Goal: Information Seeking & Learning: Learn about a topic

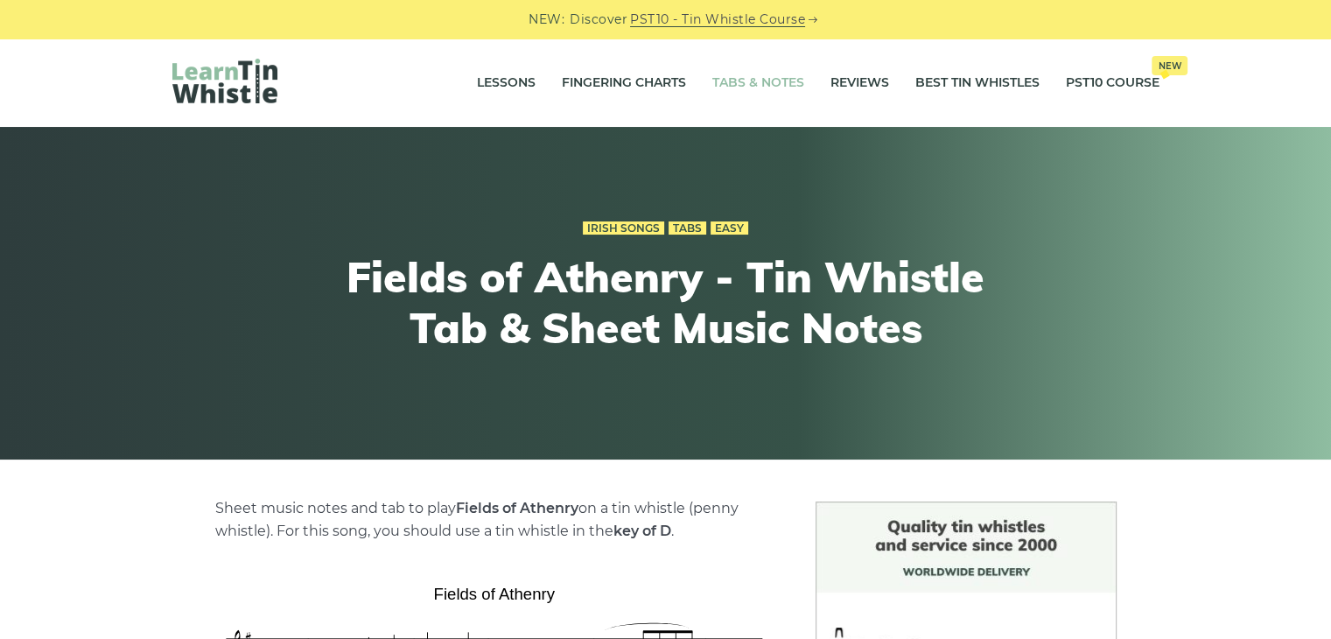
click at [746, 71] on link "Tabs & Notes" at bounding box center [758, 83] width 92 height 44
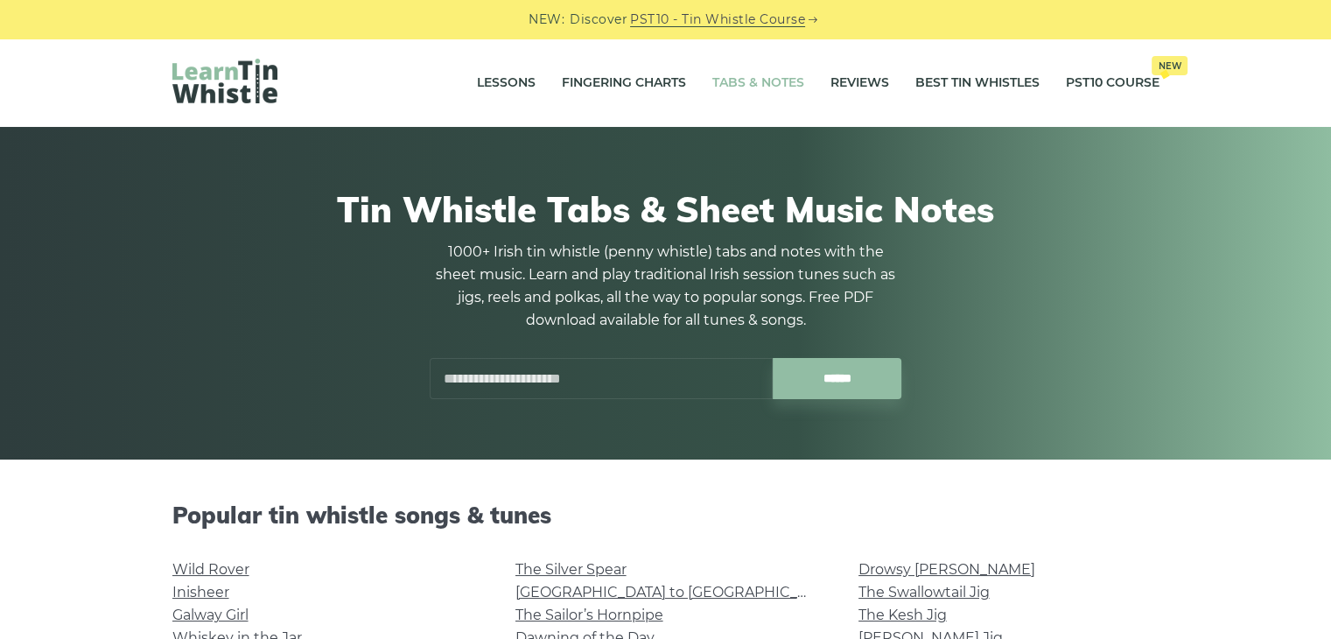
click at [549, 378] on input "text" at bounding box center [601, 378] width 343 height 41
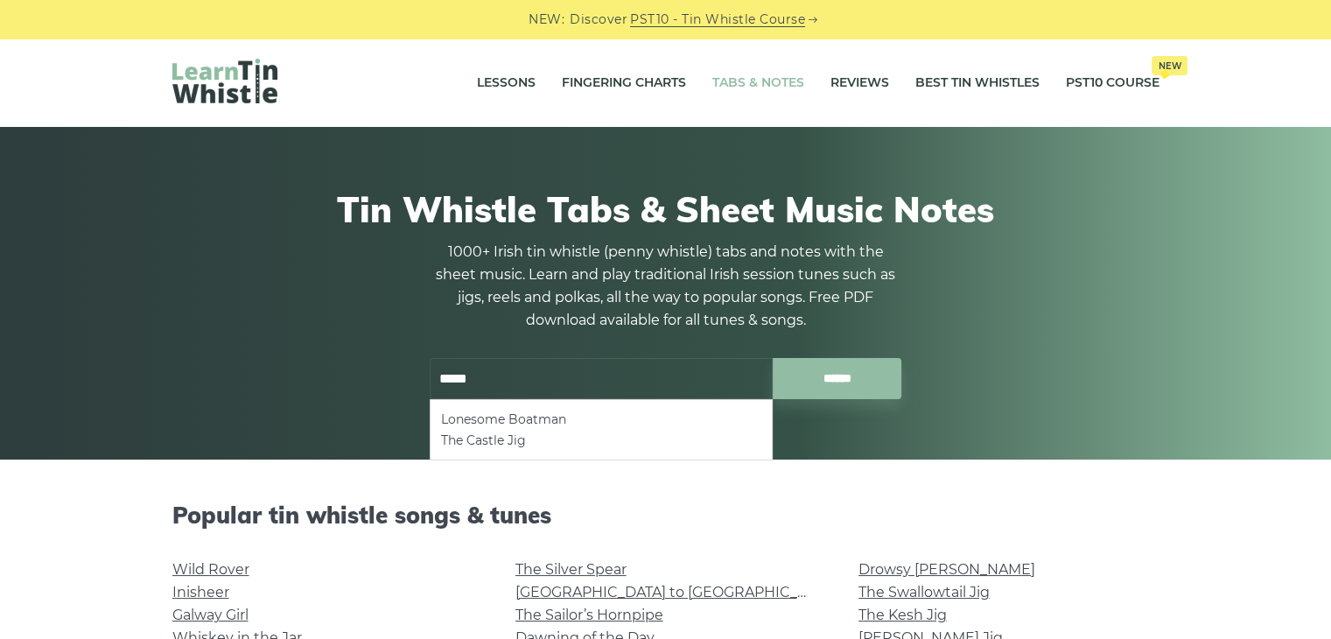
click at [538, 417] on li "Lonesome Boatman" at bounding box center [601, 419] width 320 height 21
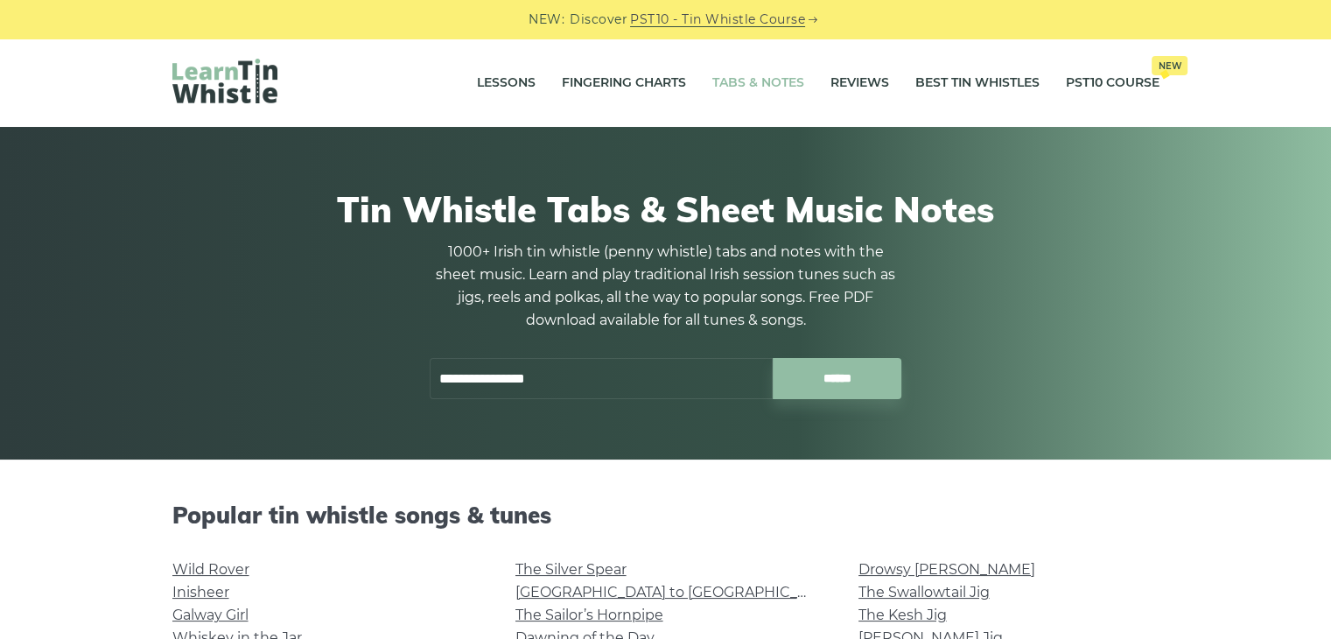
type input "**********"
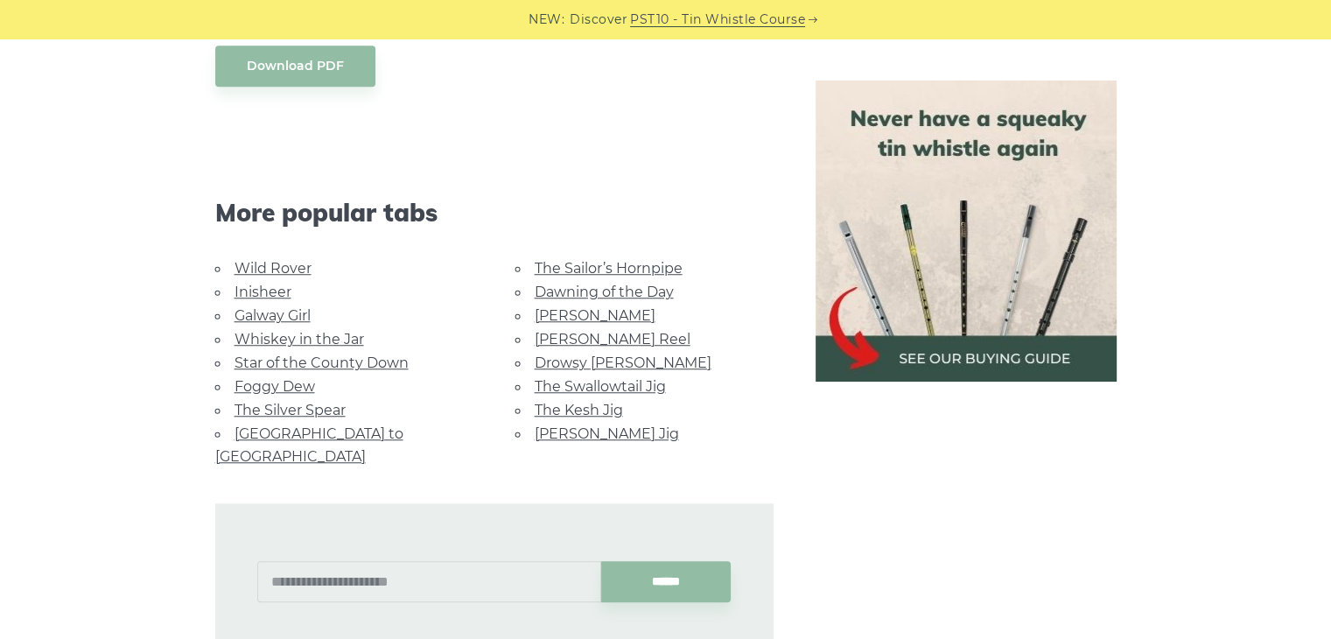
scroll to position [1305, 0]
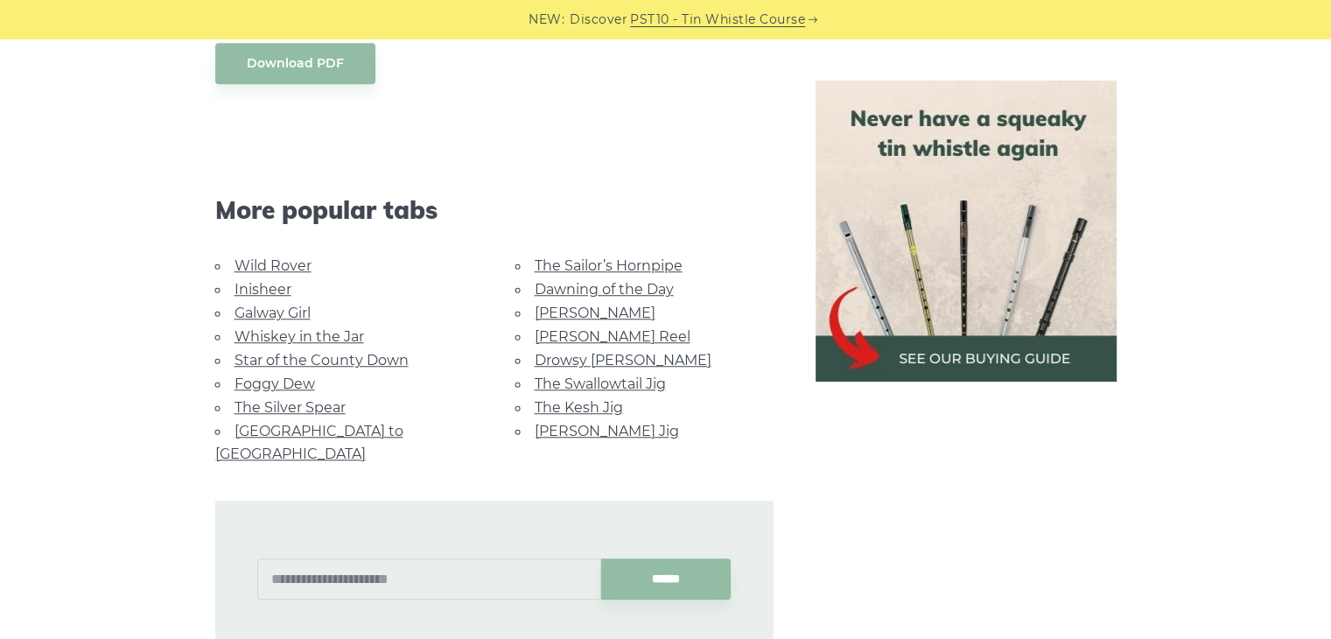
click at [290, 375] on link "Foggy Dew" at bounding box center [274, 383] width 80 height 17
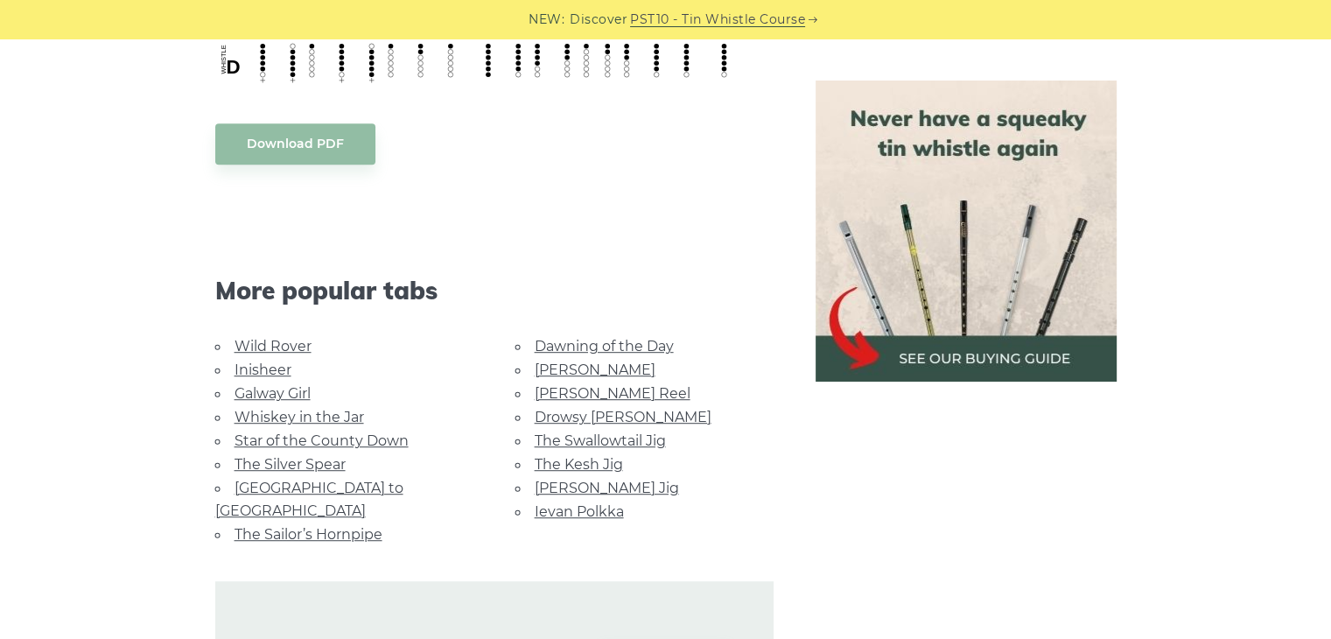
scroll to position [927, 0]
click at [269, 384] on link "Galway Girl" at bounding box center [272, 392] width 76 height 17
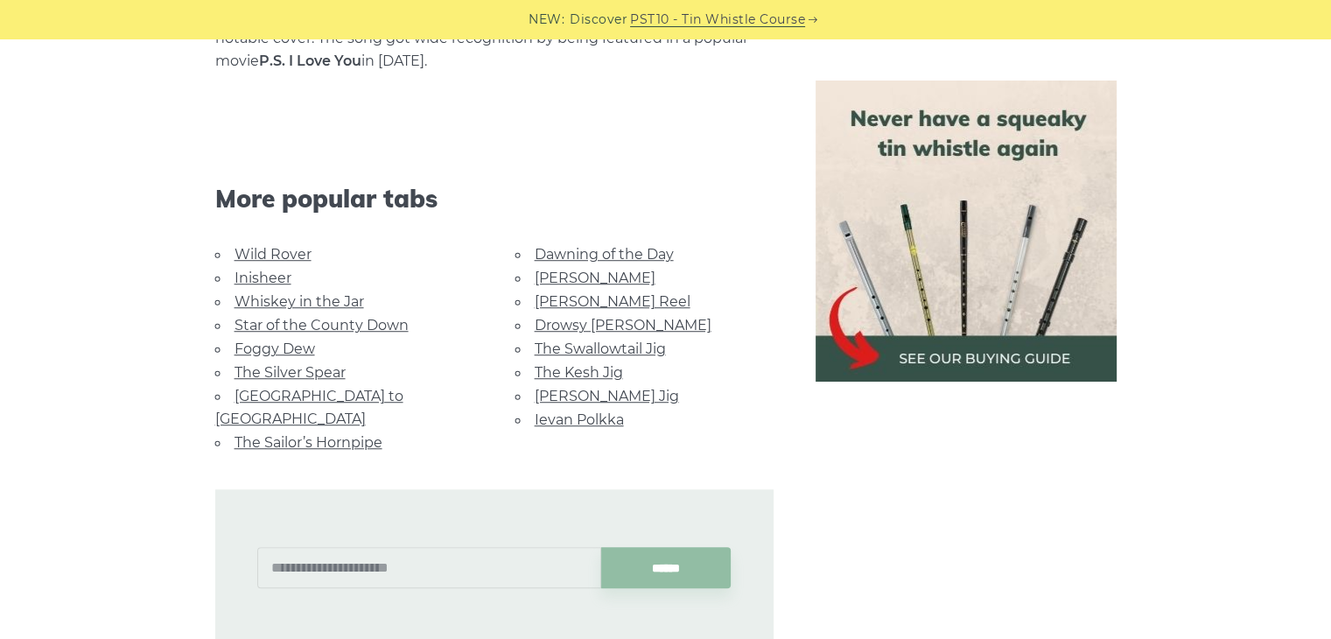
scroll to position [1165, 0]
click at [357, 188] on span "More popular tabs" at bounding box center [494, 199] width 558 height 30
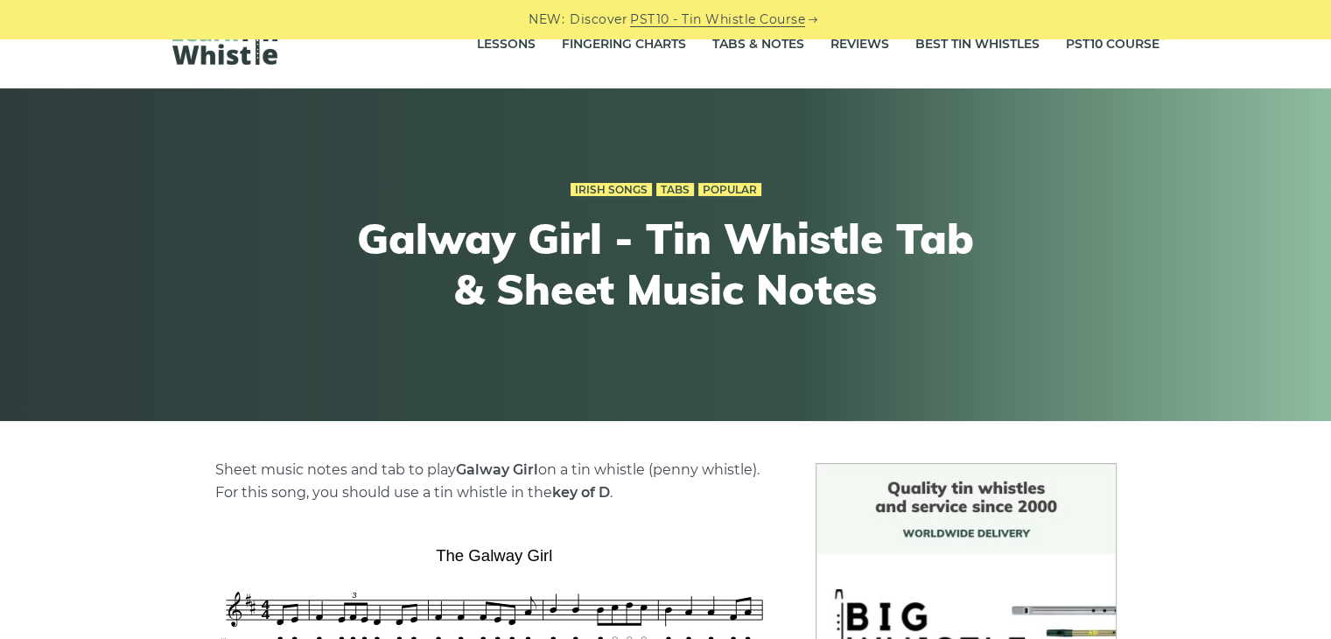
scroll to position [0, 0]
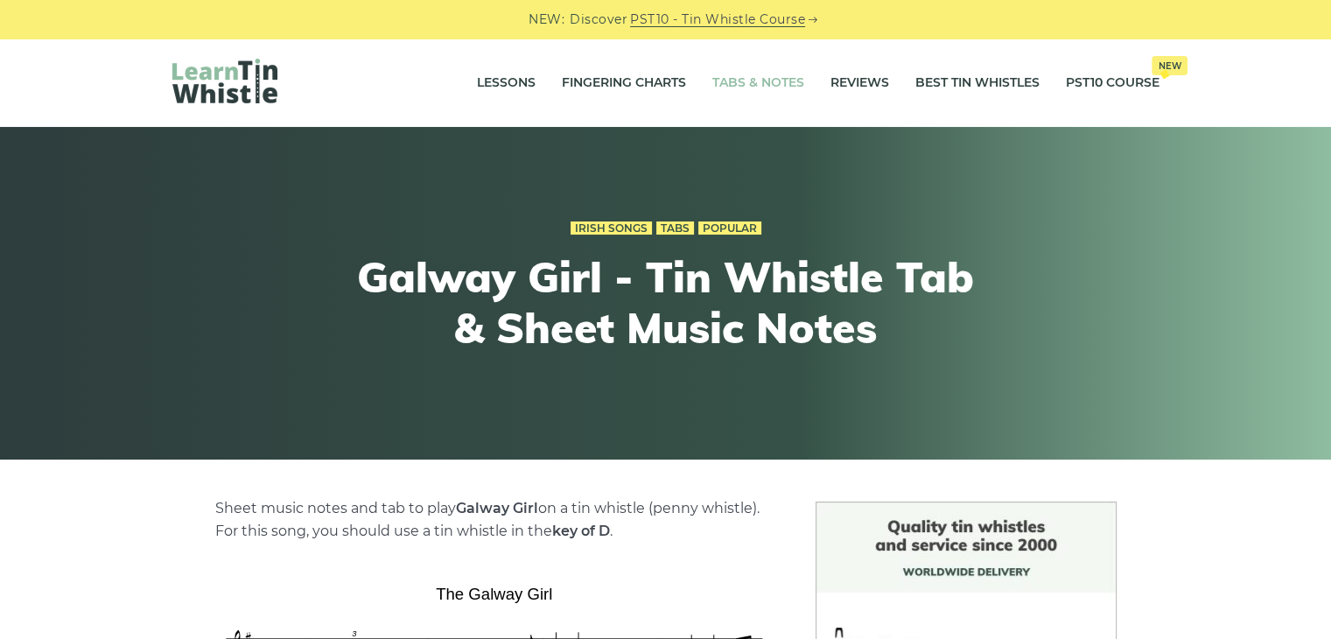
click at [760, 82] on link "Tabs & Notes" at bounding box center [758, 83] width 92 height 44
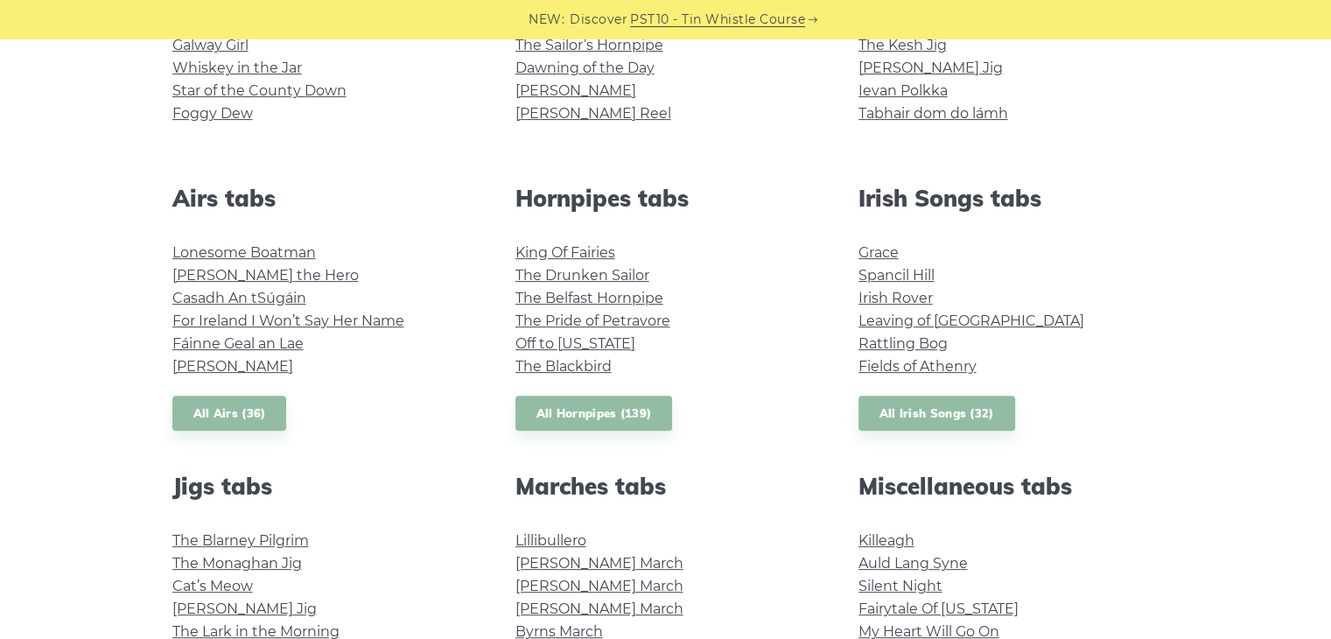
scroll to position [567, 0]
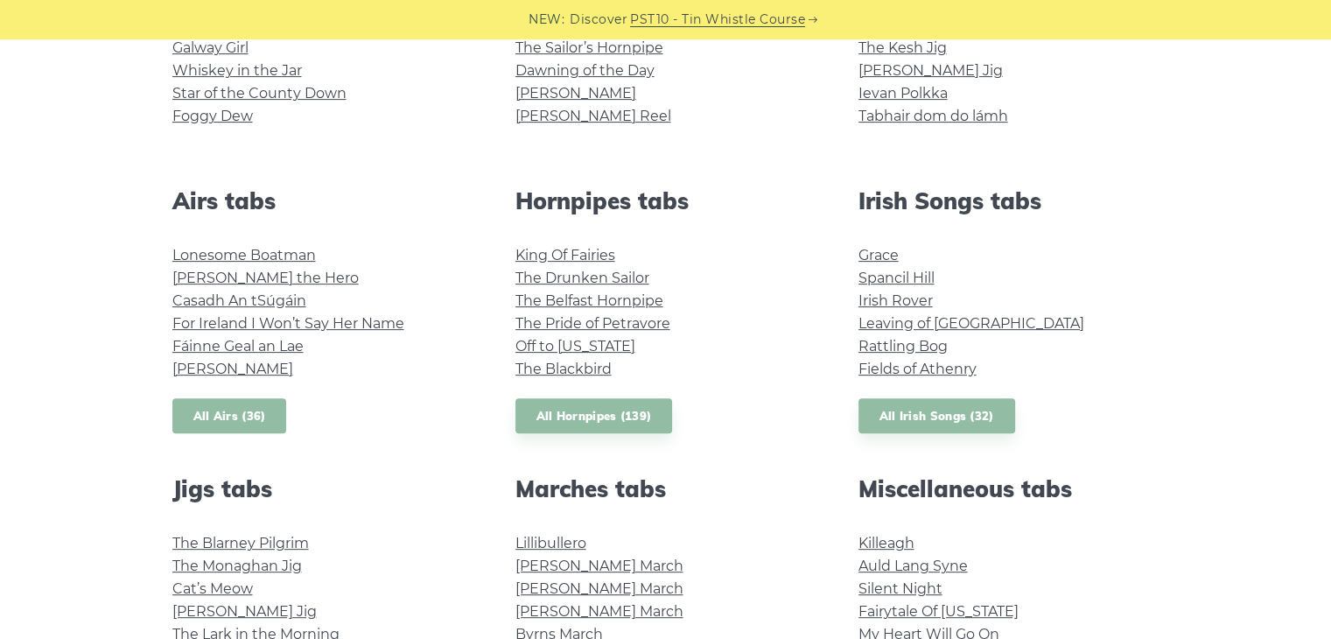
click at [221, 423] on link "All Airs (36)" at bounding box center [229, 416] width 115 height 36
click at [924, 420] on link "All Irish Songs (32)" at bounding box center [936, 416] width 157 height 36
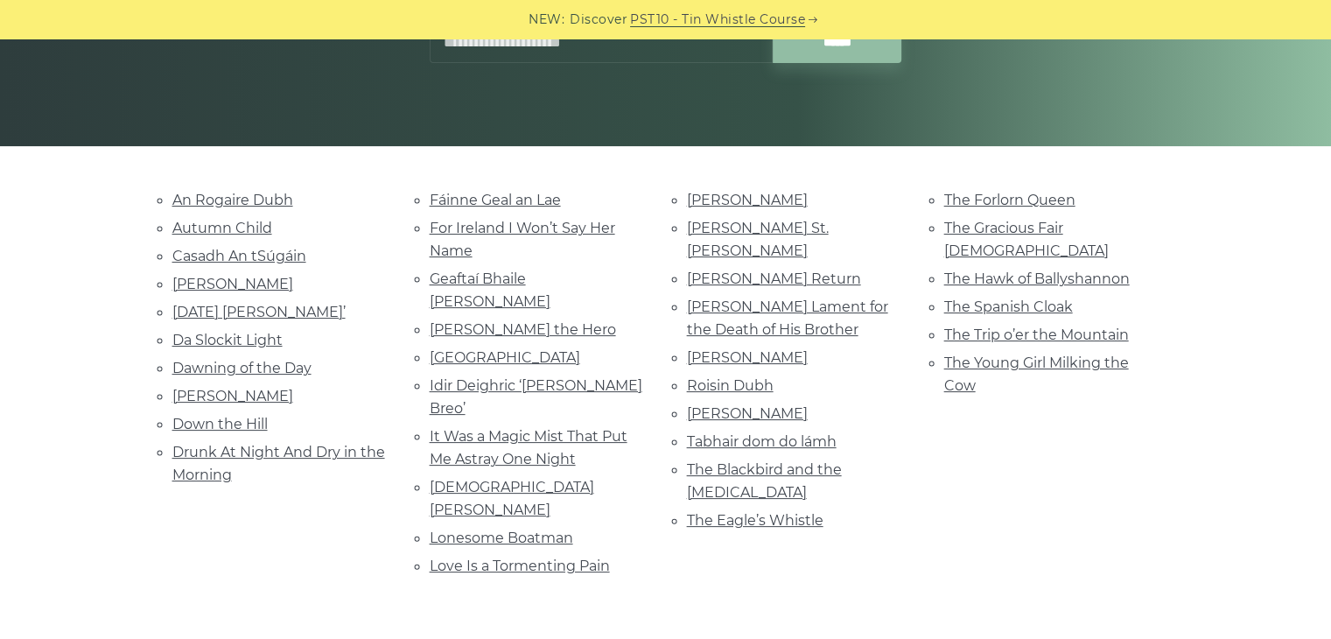
scroll to position [315, 0]
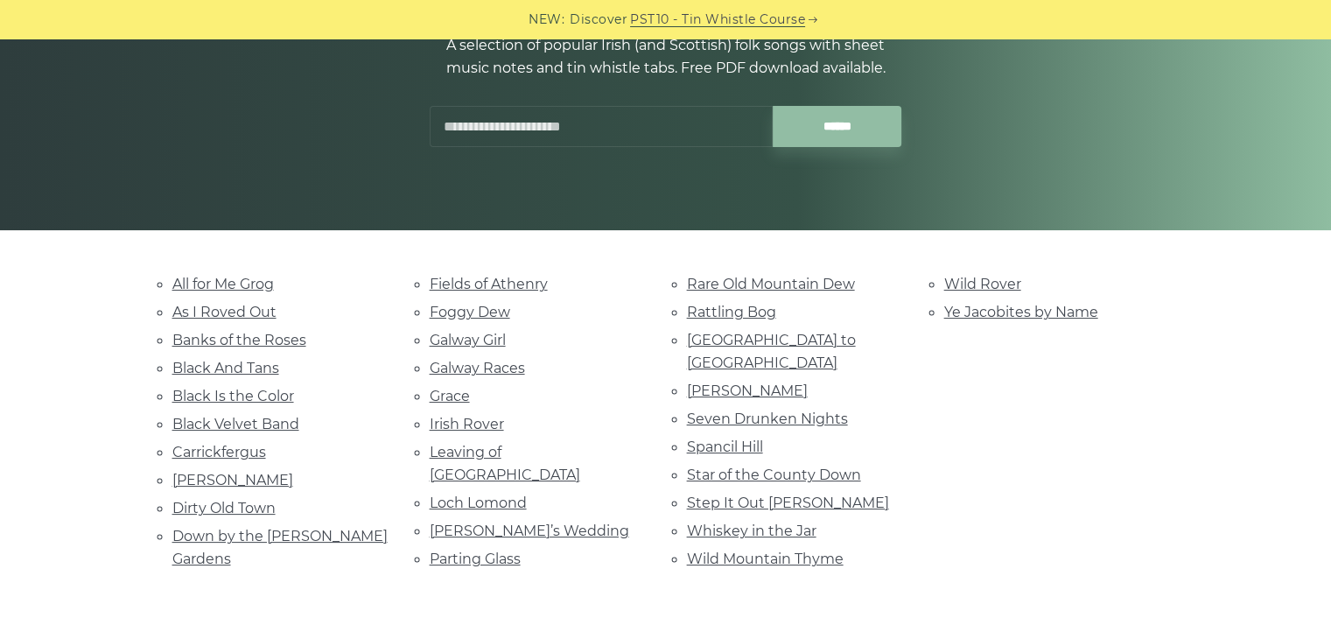
scroll to position [234, 0]
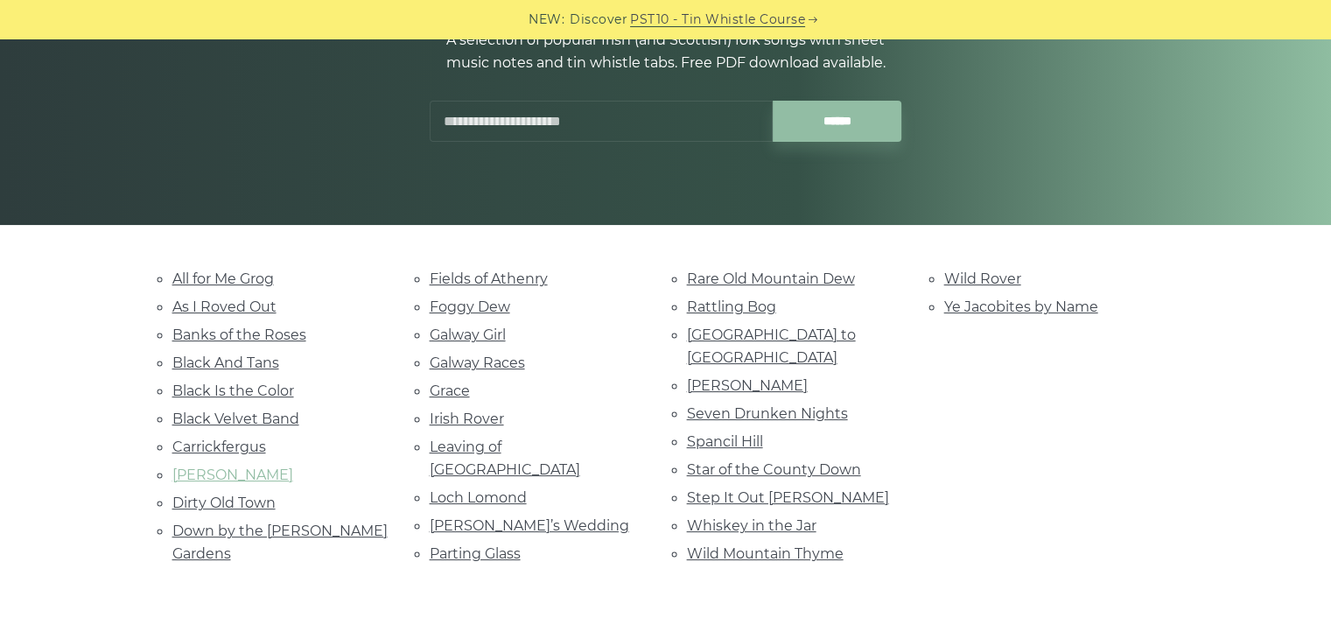
click at [224, 472] on link "[PERSON_NAME]" at bounding box center [232, 474] width 121 height 17
click at [470, 545] on link "Parting Glass" at bounding box center [475, 553] width 91 height 17
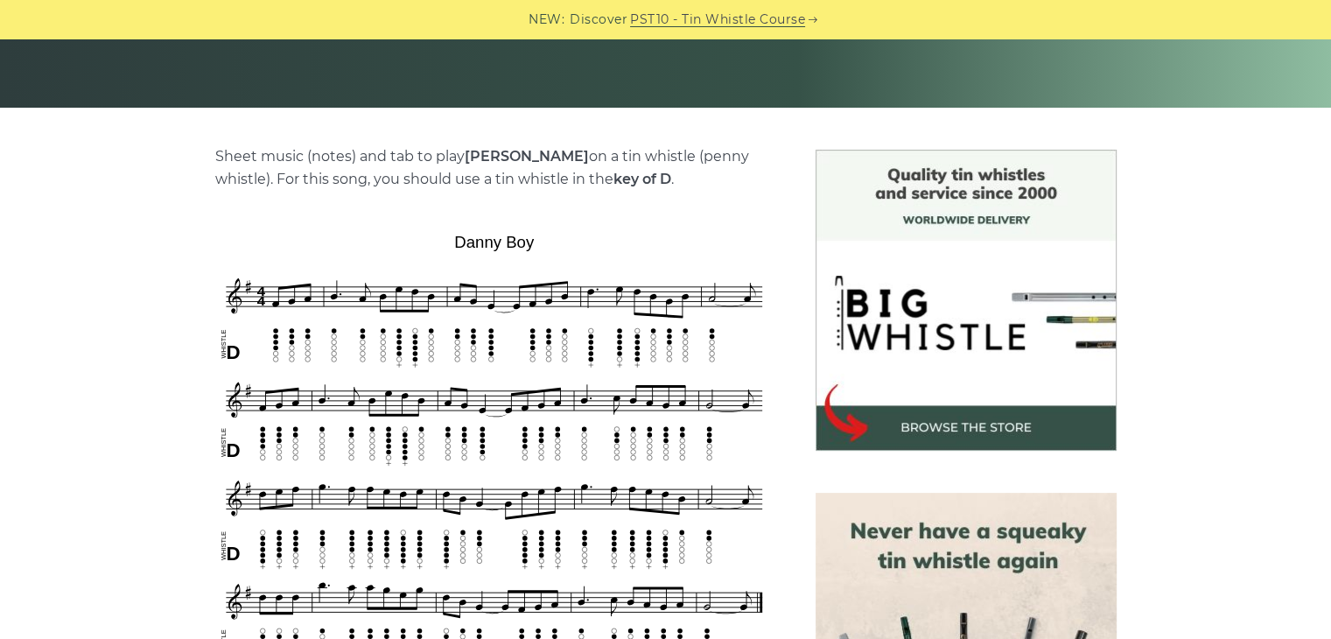
scroll to position [374, 0]
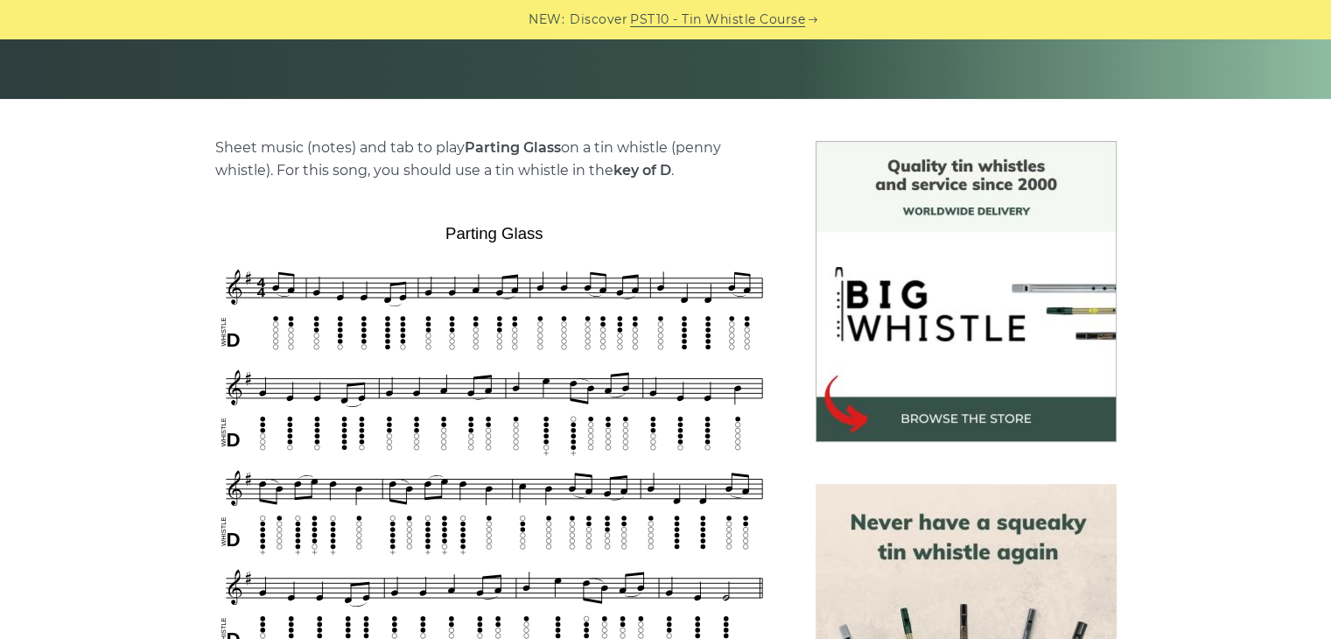
scroll to position [362, 0]
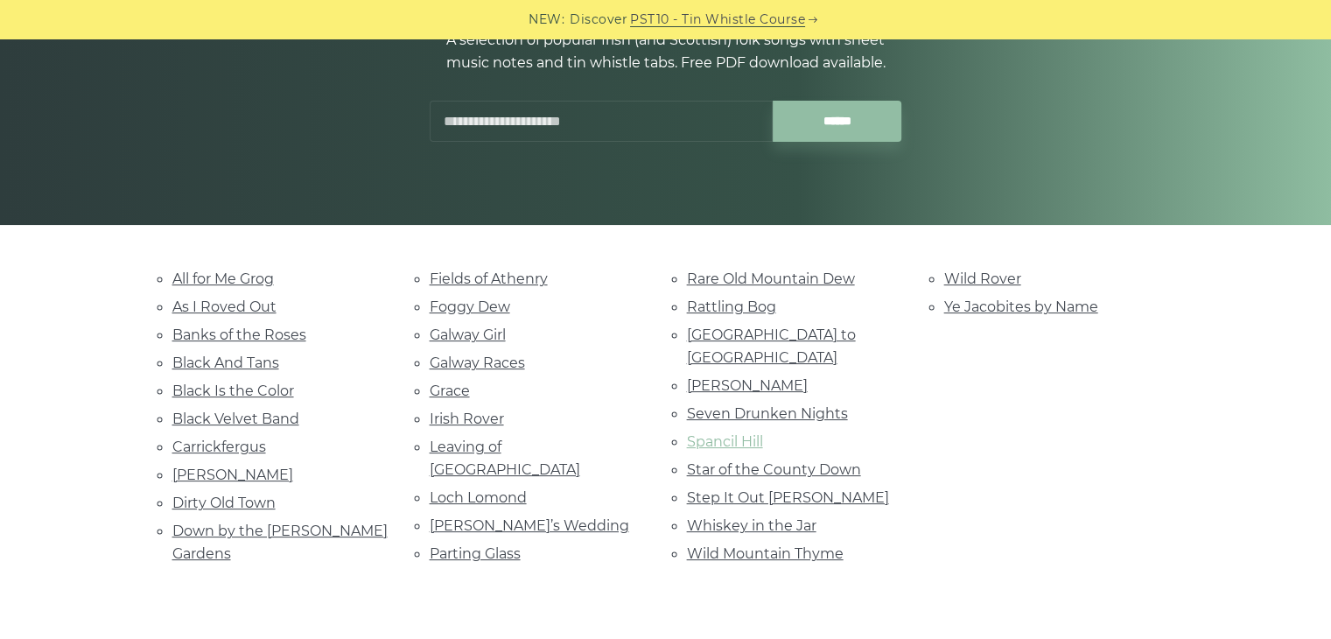
click at [722, 433] on link "Spancil Hill" at bounding box center [725, 441] width 76 height 17
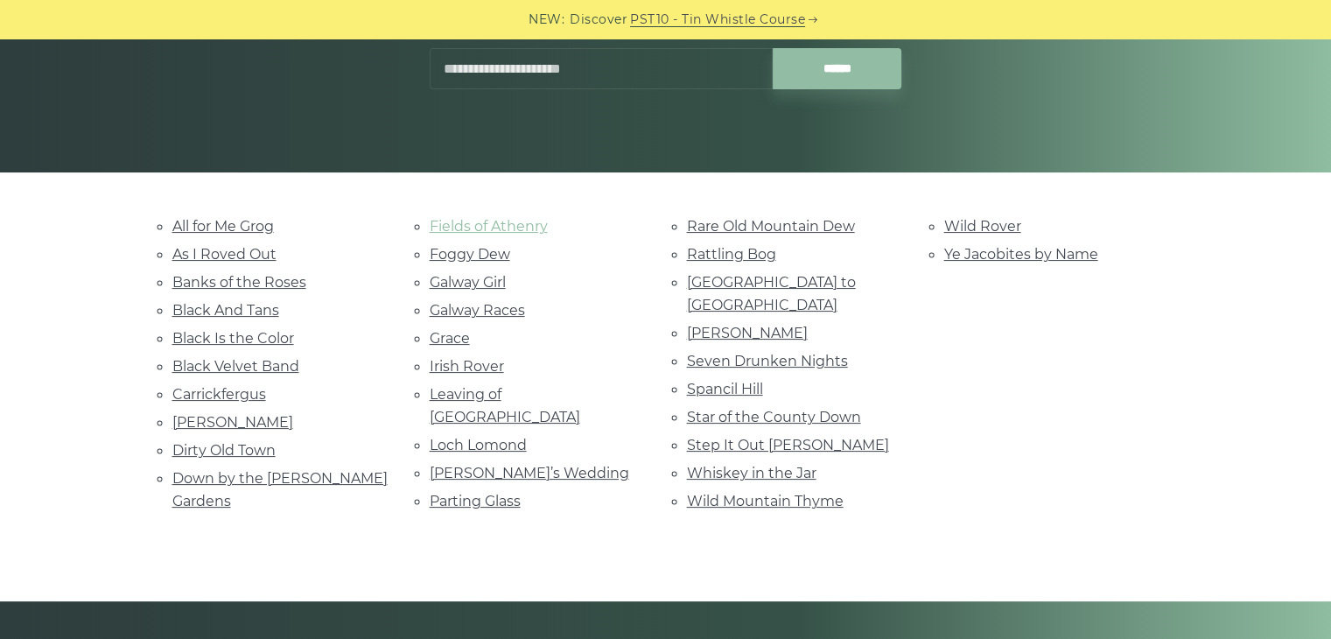
click at [472, 229] on link "Fields of Athenry" at bounding box center [489, 226] width 118 height 17
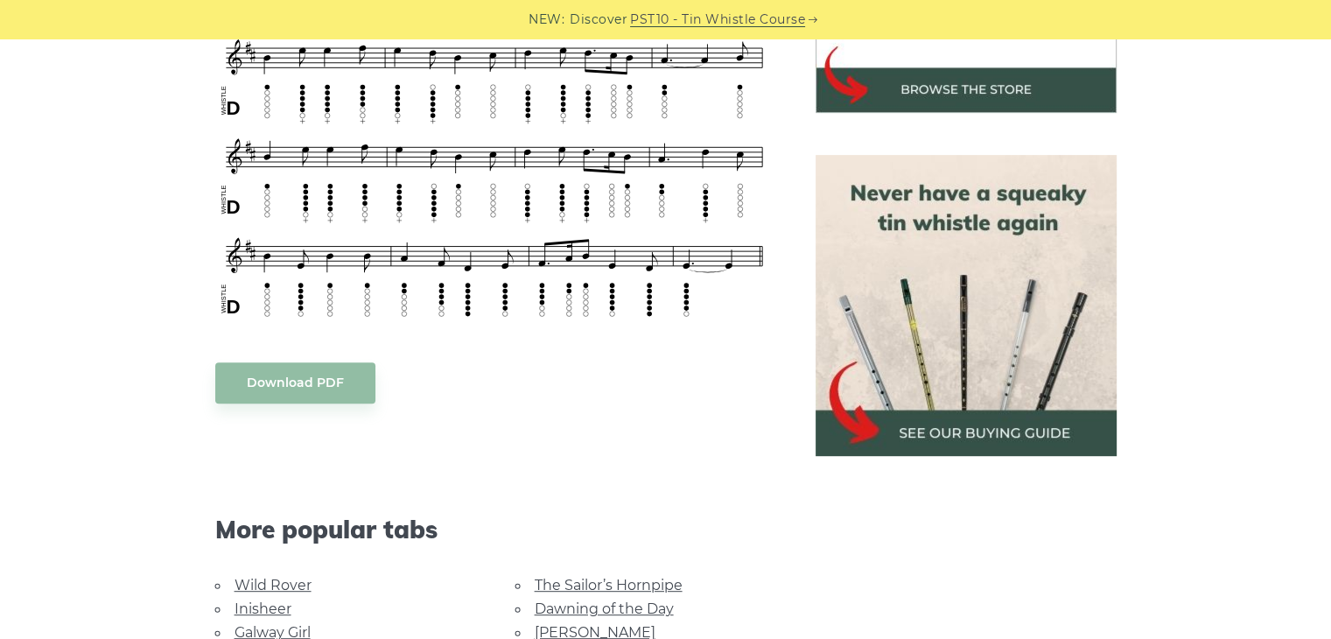
scroll to position [548, 0]
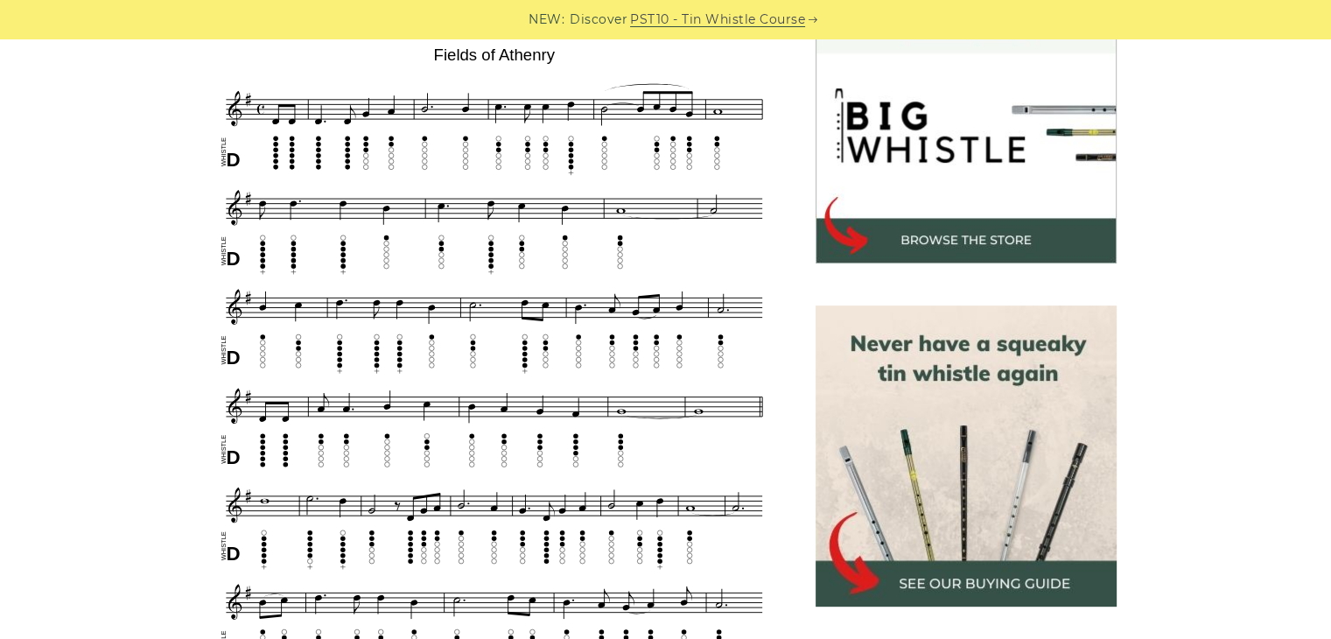
scroll to position [539, 0]
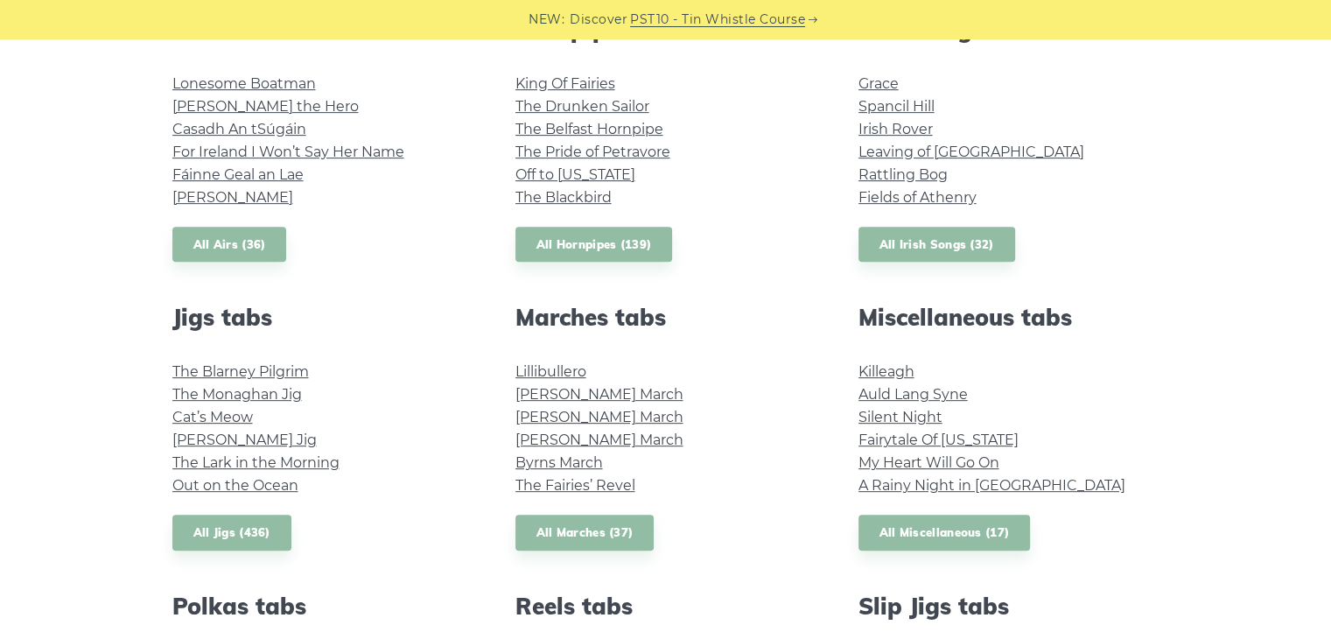
scroll to position [759, 0]
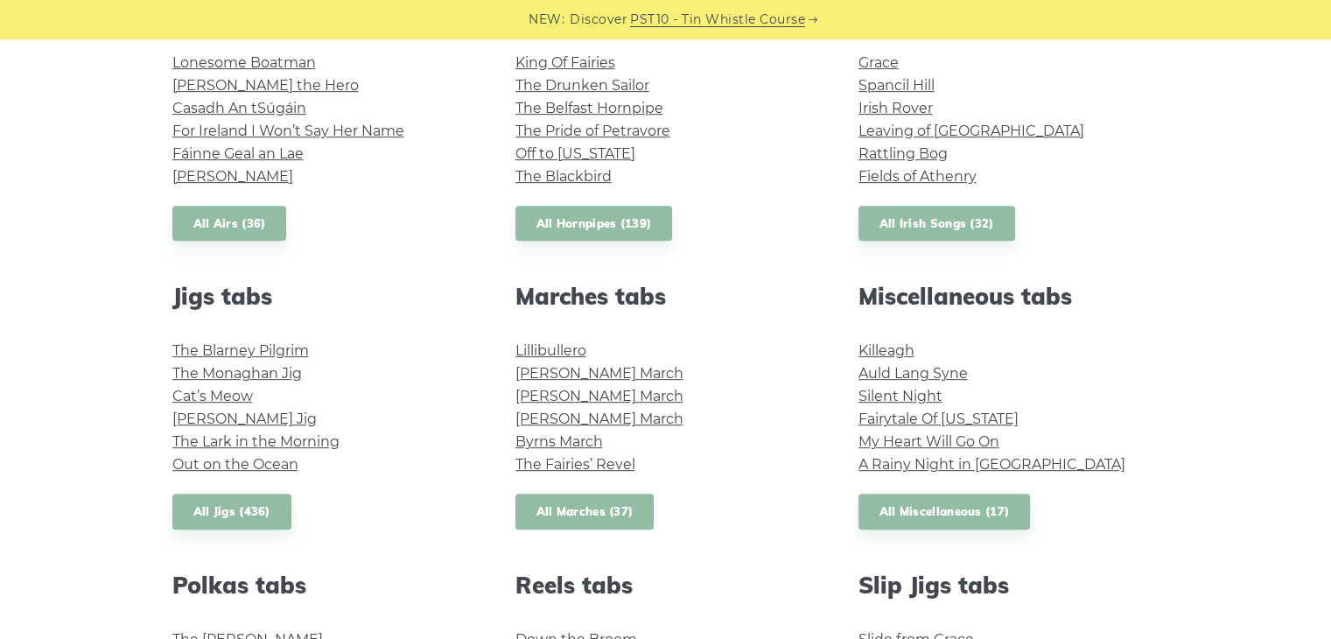
click at [623, 508] on link "All Marches (37)" at bounding box center [584, 511] width 139 height 36
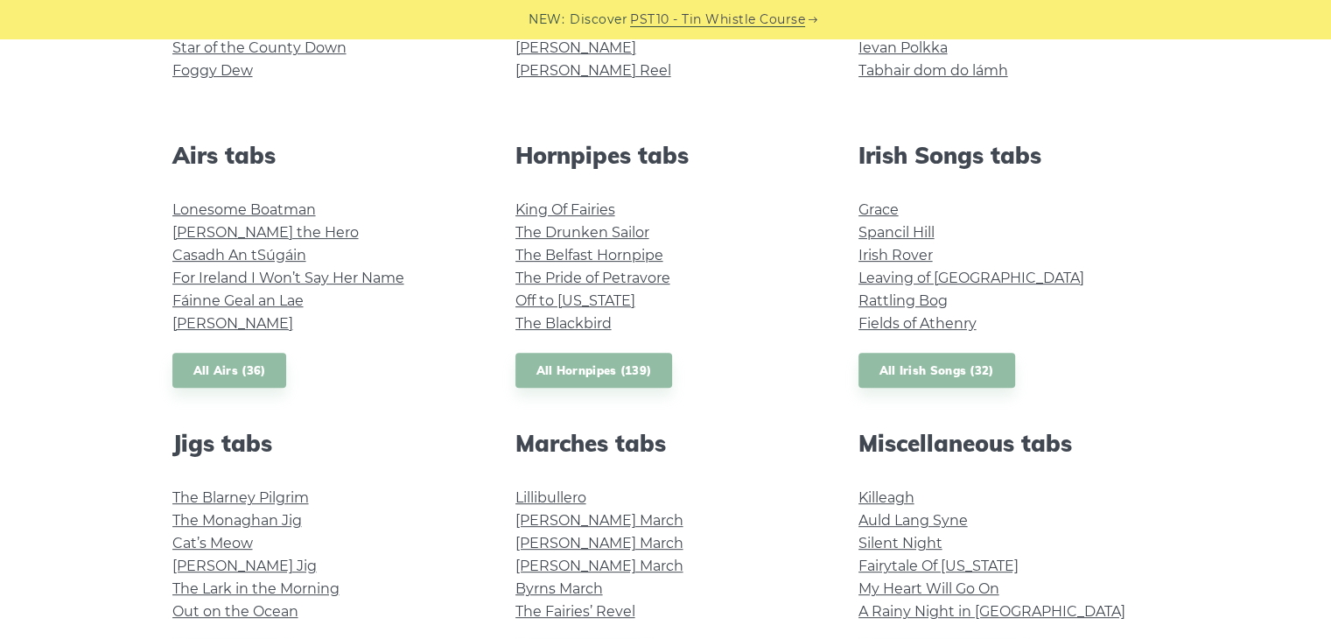
scroll to position [612, 0]
click at [289, 206] on link "Lonesome Boatman" at bounding box center [243, 209] width 143 height 17
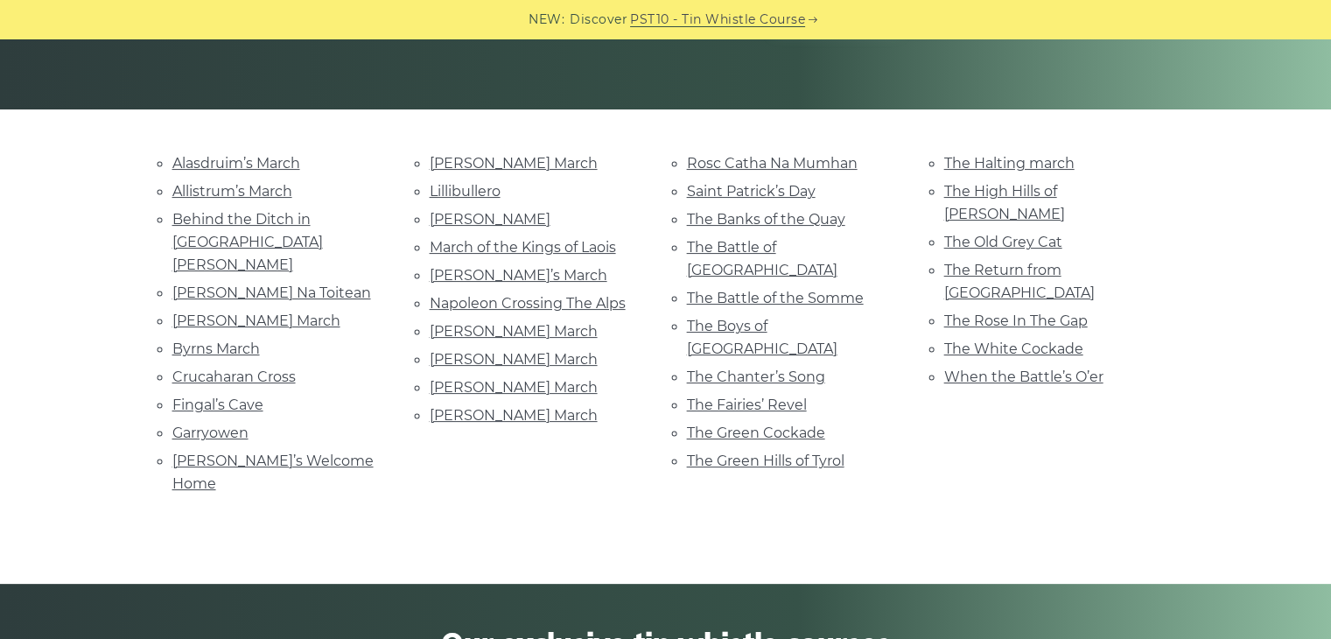
scroll to position [348, 0]
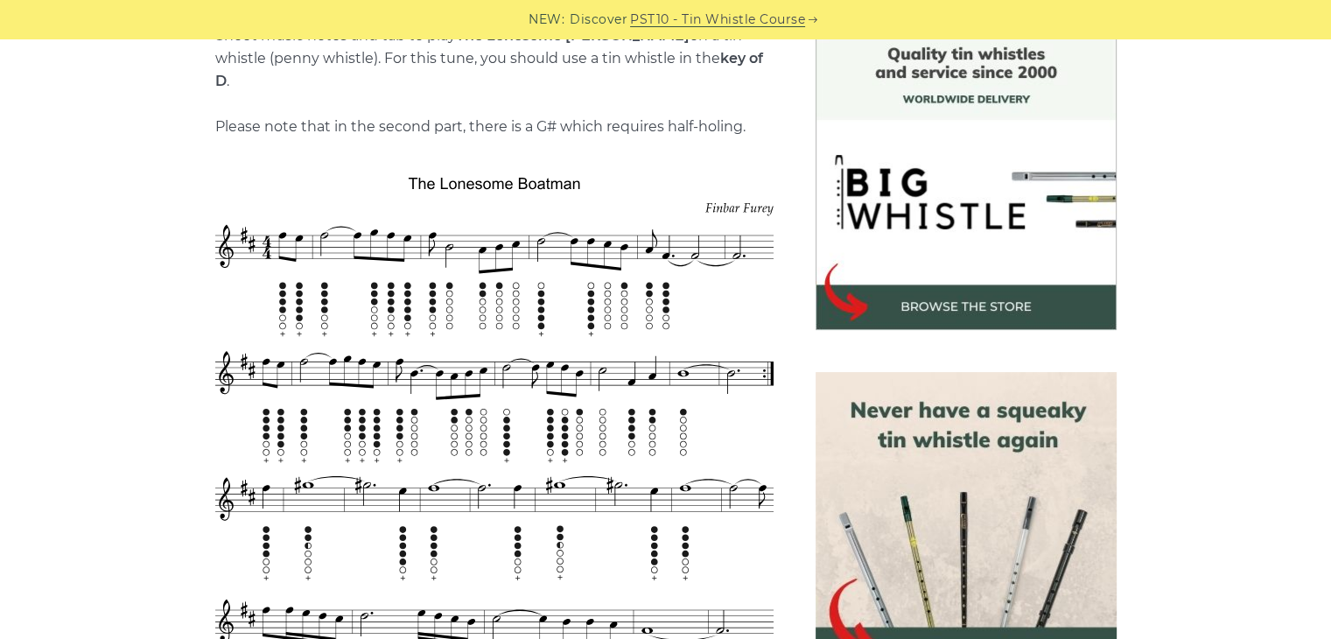
scroll to position [476, 0]
